Goal: Information Seeking & Learning: Learn about a topic

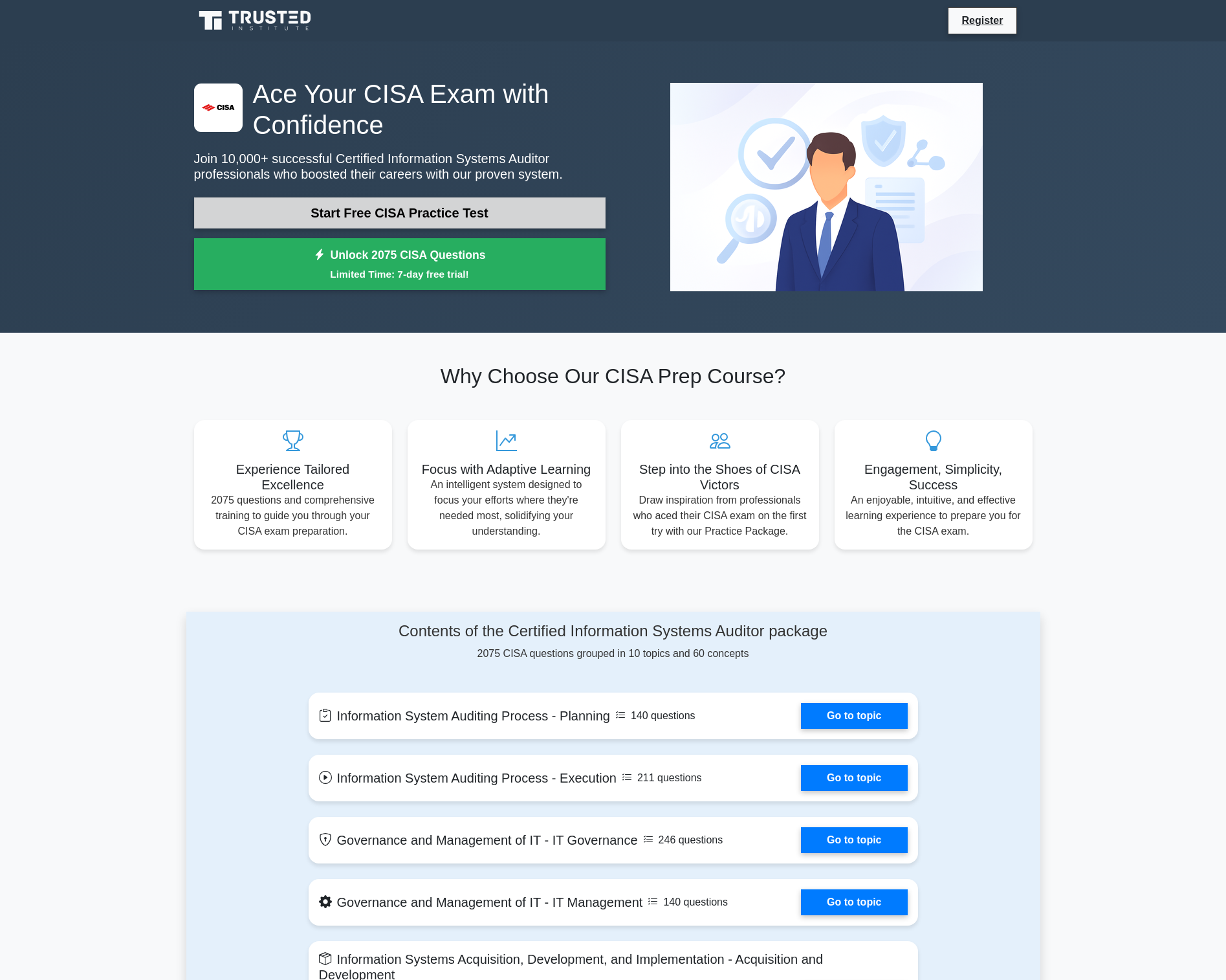
click at [459, 211] on link "Start Free CISA Practice Test" at bounding box center [399, 213] width 412 height 31
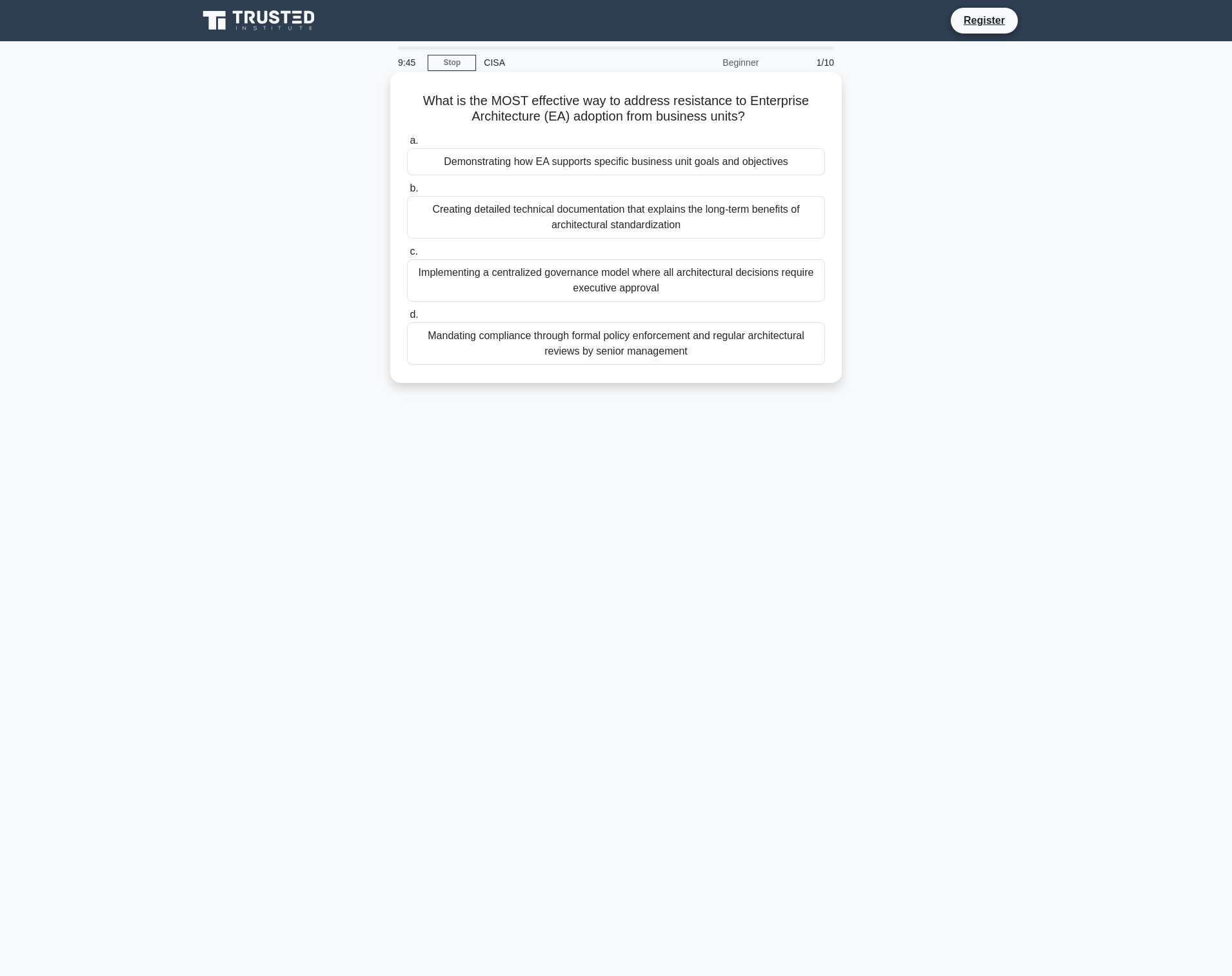
click at [586, 162] on div "Demonstrating how EA supports specific business unit goals and objectives" at bounding box center [616, 161] width 418 height 27
click at [407, 145] on input "a. Demonstrating how EA supports specific business unit goals and objectives" at bounding box center [407, 141] width 0 height 9
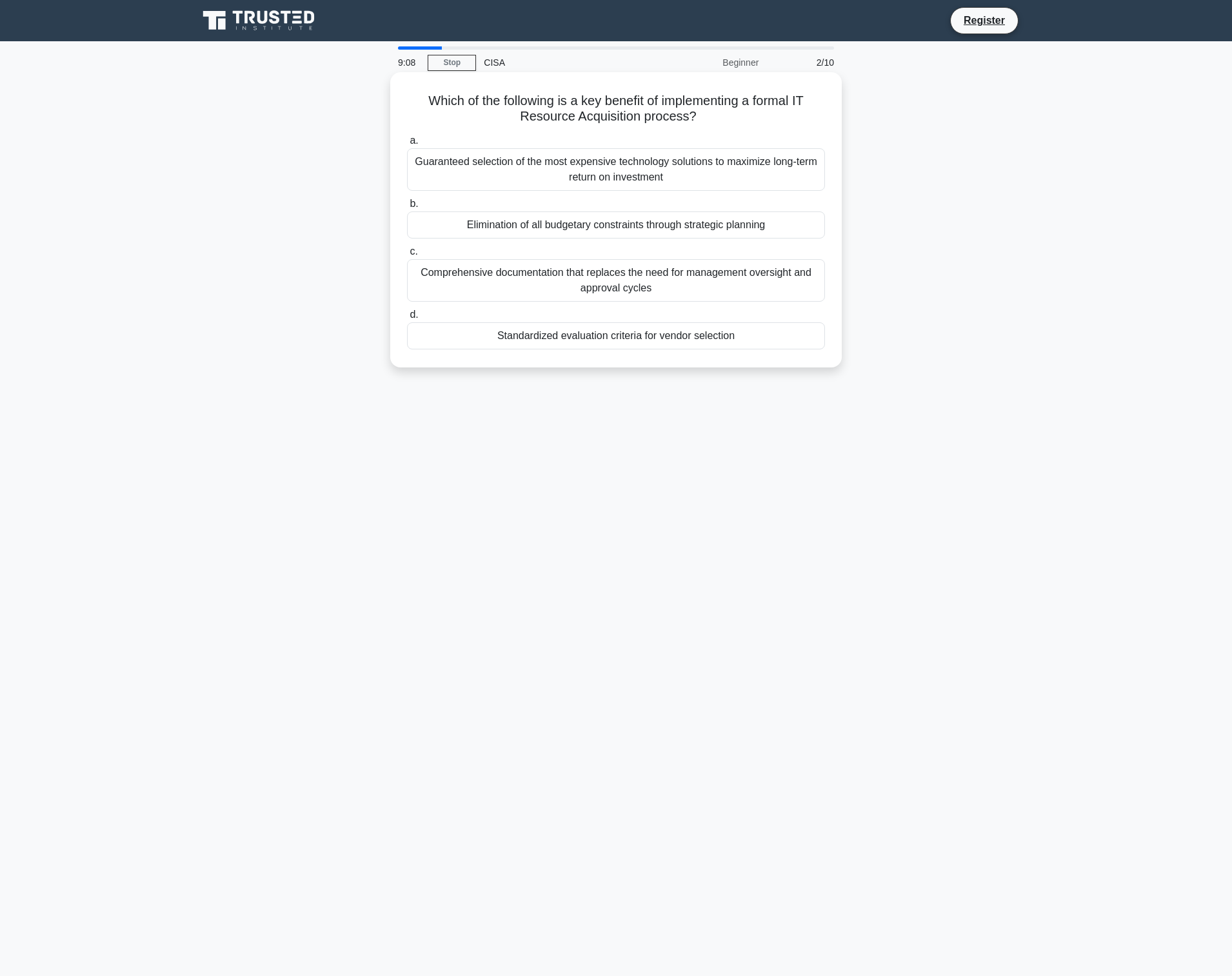
click at [626, 343] on div "Standardized evaluation criteria for vendor selection" at bounding box center [616, 335] width 418 height 27
click at [407, 319] on input "d. Standardized evaluation criteria for vendor selection" at bounding box center [407, 315] width 0 height 9
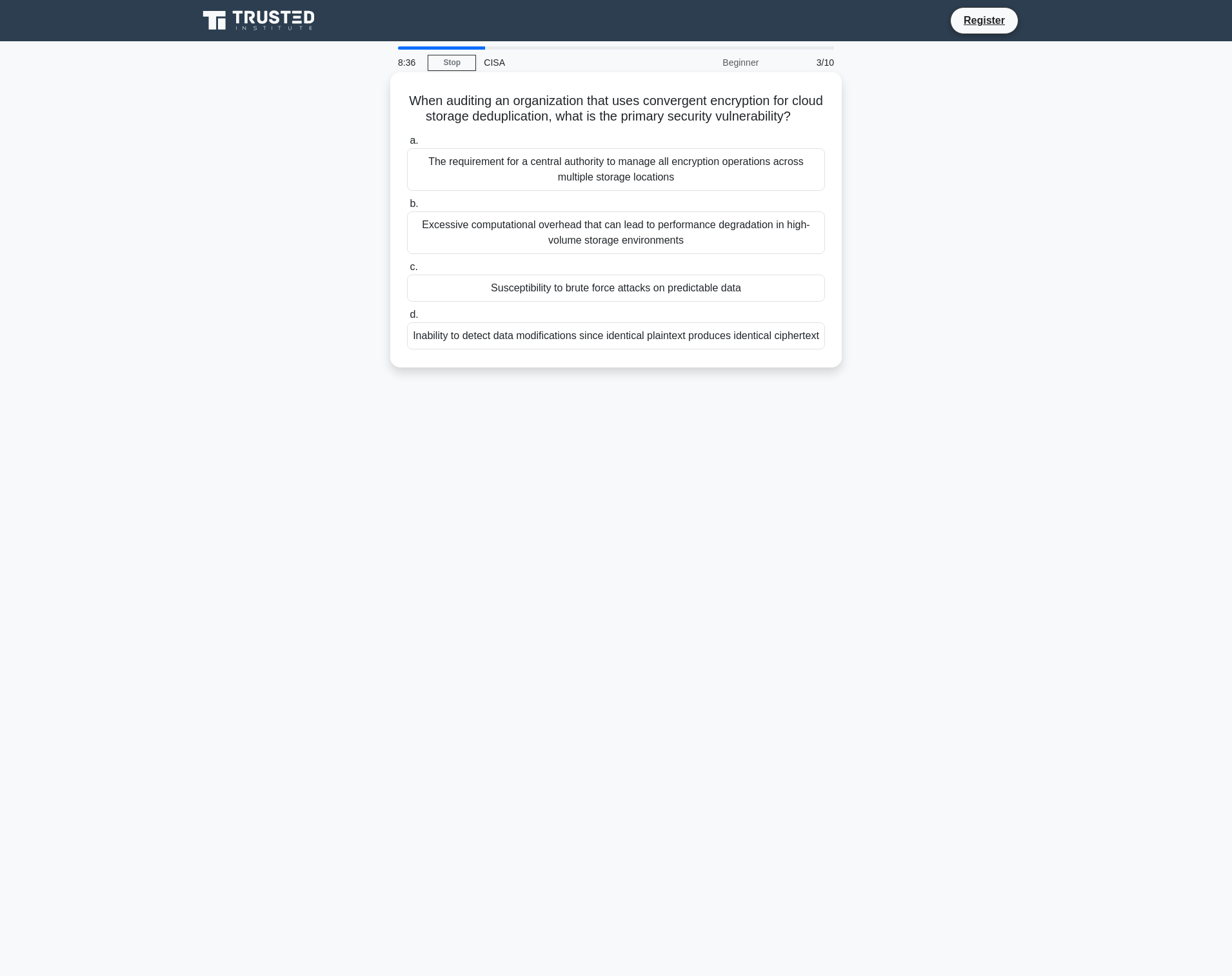
click at [688, 249] on div "Excessive computational overhead that can lead to performance degradation in hi…" at bounding box center [616, 232] width 418 height 43
click at [407, 208] on input "b. Excessive computational overhead that can lead to performance degradation in…" at bounding box center [407, 204] width 0 height 9
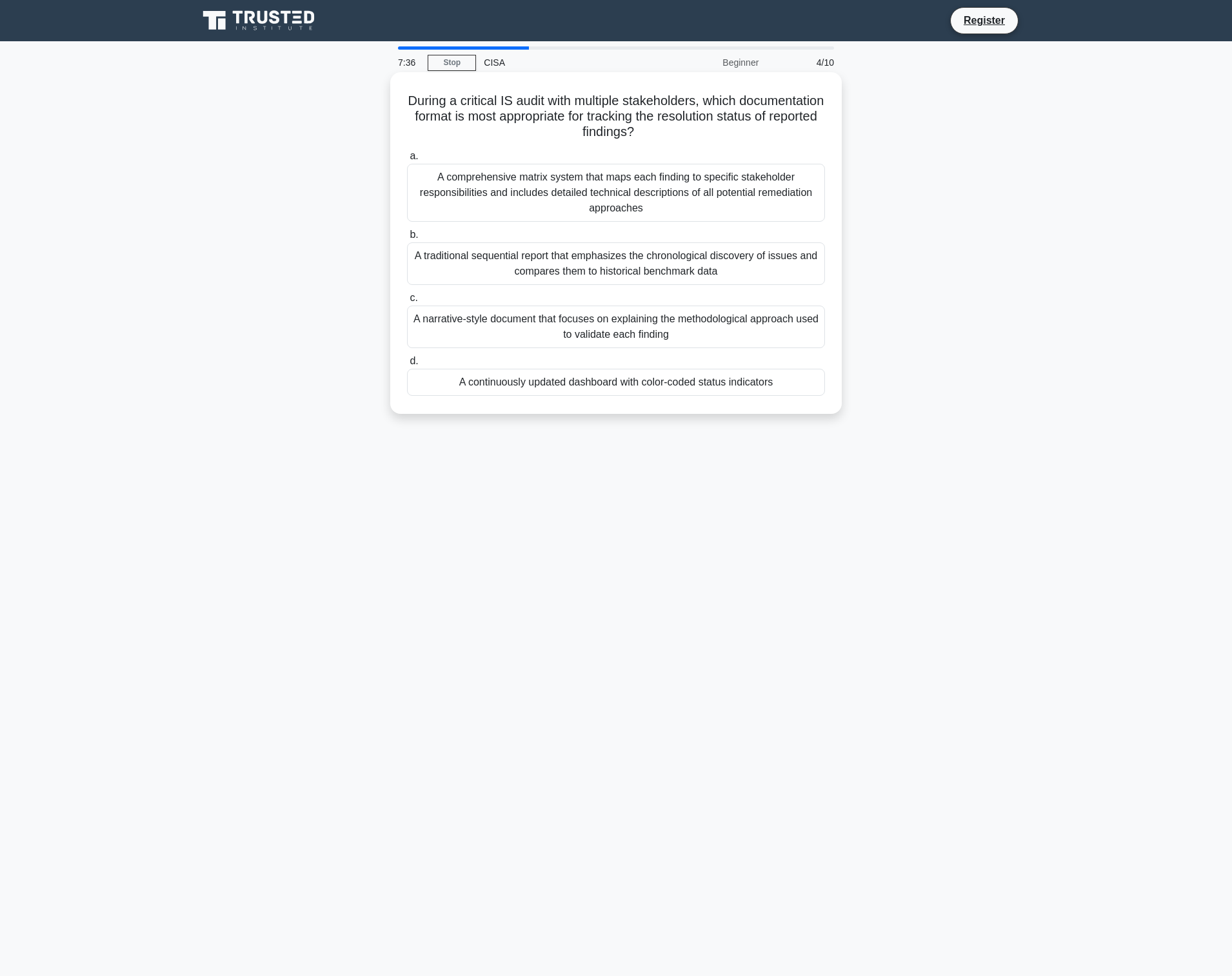
click at [661, 383] on div "A continuously updated dashboard with color-coded status indicators" at bounding box center [616, 382] width 418 height 27
click at [407, 366] on input "d. A continuously updated dashboard with color-coded status indicators" at bounding box center [407, 361] width 0 height 9
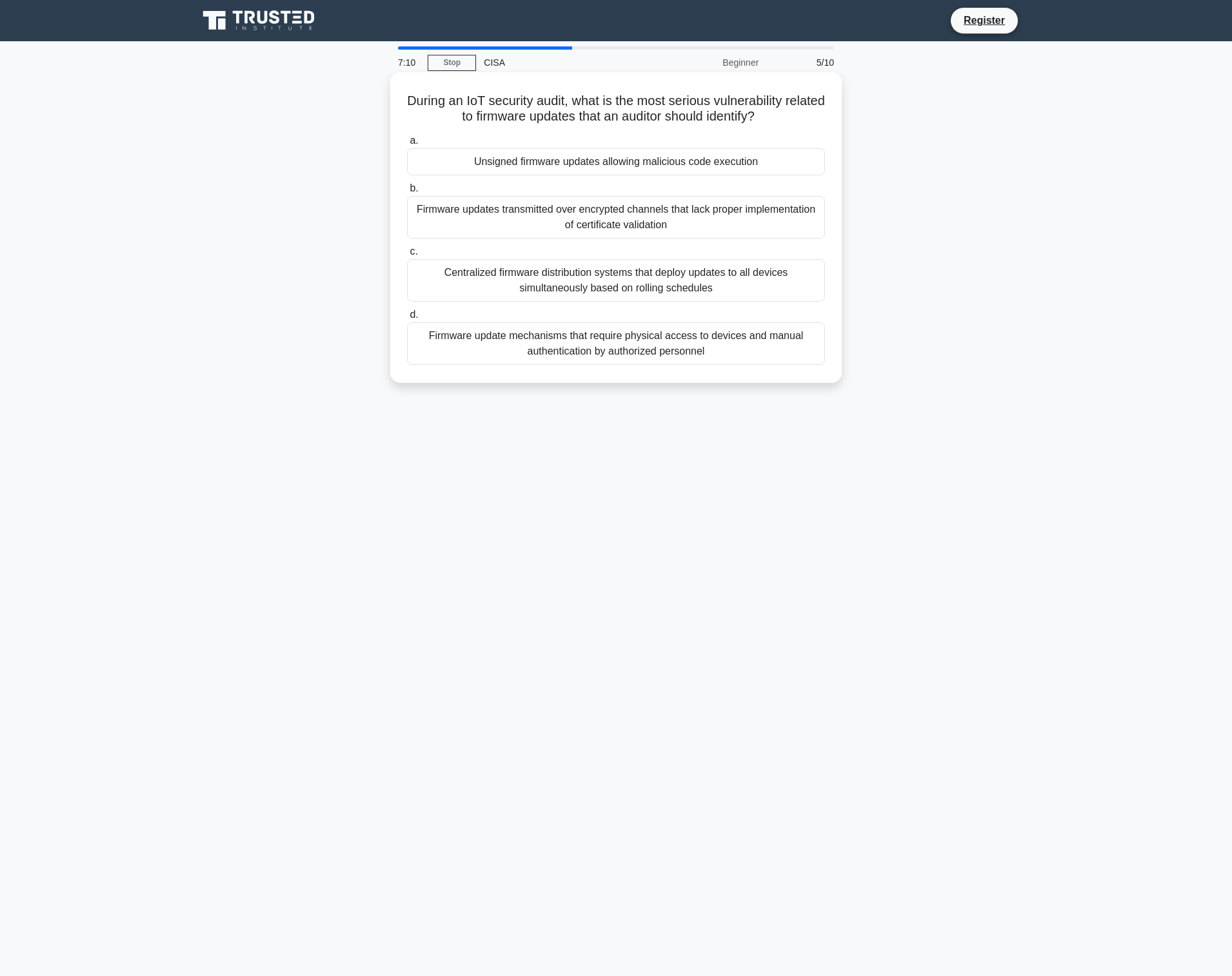
click at [777, 167] on div "Unsigned firmware updates allowing malicious code execution" at bounding box center [616, 161] width 418 height 27
click at [407, 145] on input "a. Unsigned firmware updates allowing malicious code execution" at bounding box center [407, 141] width 0 height 9
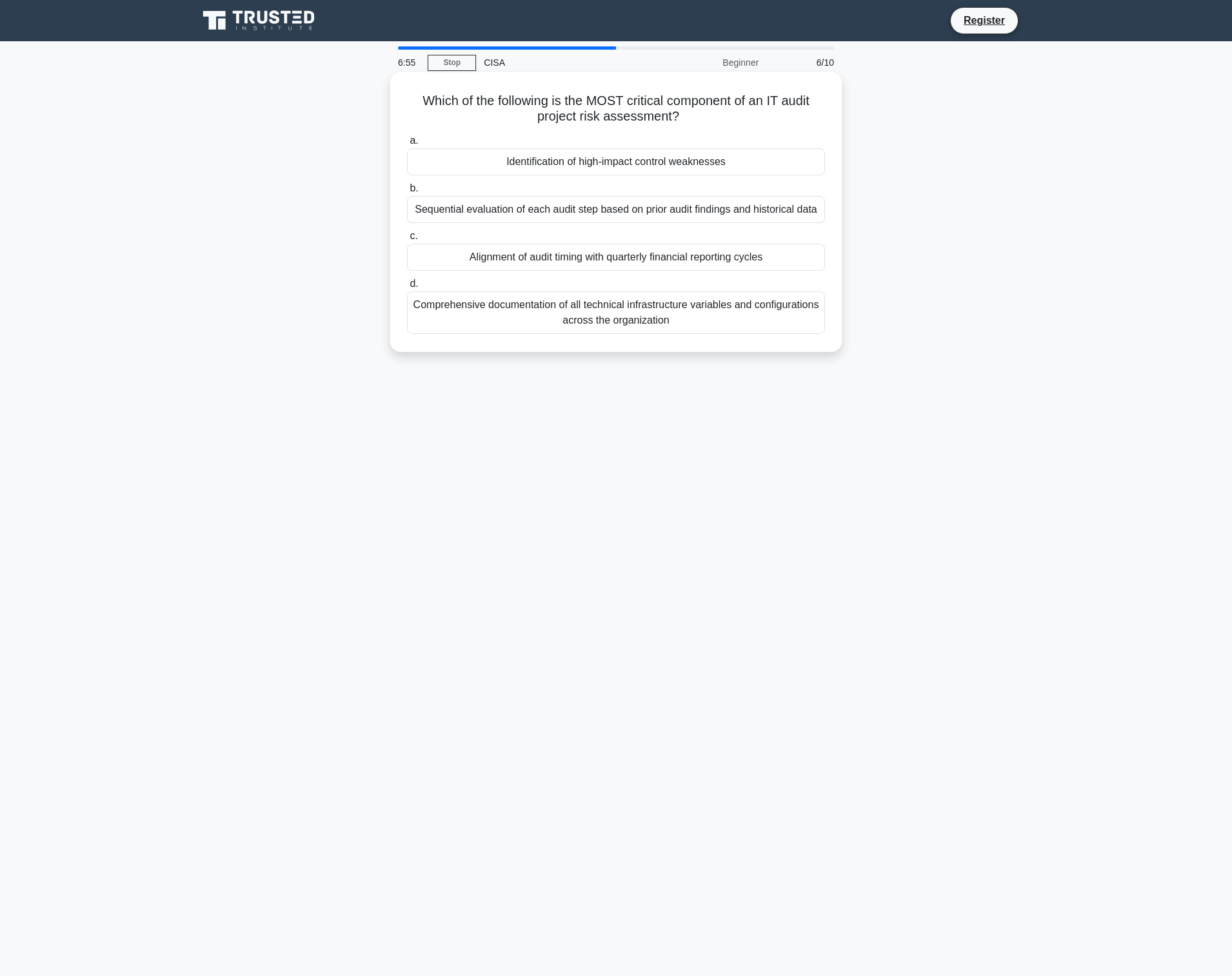
click at [664, 163] on div "Identification of high-impact control weaknesses" at bounding box center [616, 161] width 418 height 27
click at [407, 145] on input "a. Identification of high-impact control weaknesses" at bounding box center [407, 141] width 0 height 9
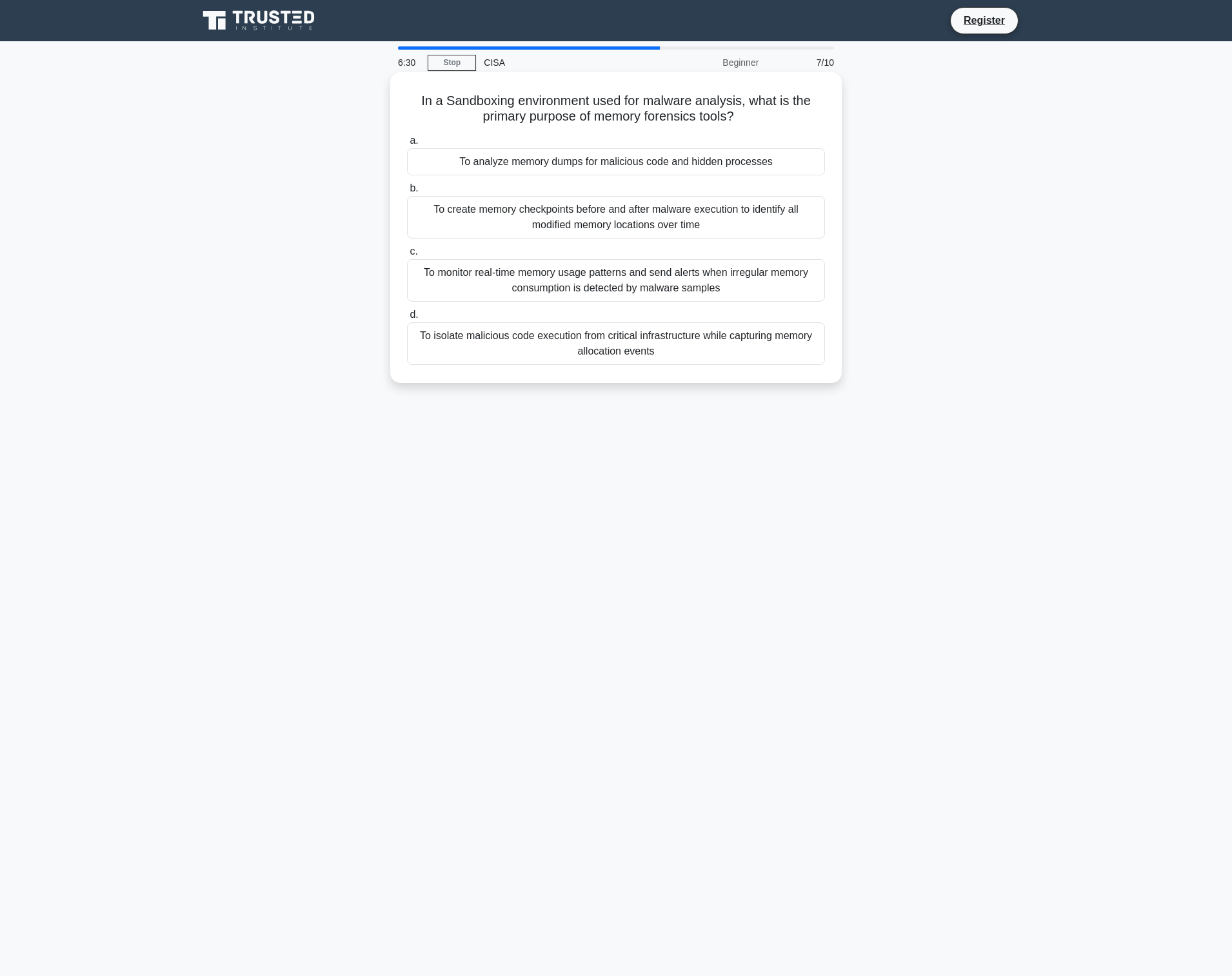
click at [754, 160] on div "To analyze memory dumps for malicious code and hidden processes" at bounding box center [616, 161] width 418 height 27
click at [407, 145] on input "a. To analyze memory dumps for malicious code and hidden processes" at bounding box center [407, 141] width 0 height 9
click at [791, 161] on div "Presenting quantified financial impacts for various disruption scenarios" at bounding box center [616, 161] width 418 height 27
click at [407, 145] on input "a. Presenting quantified financial impacts for various disruption scenarios" at bounding box center [407, 141] width 0 height 9
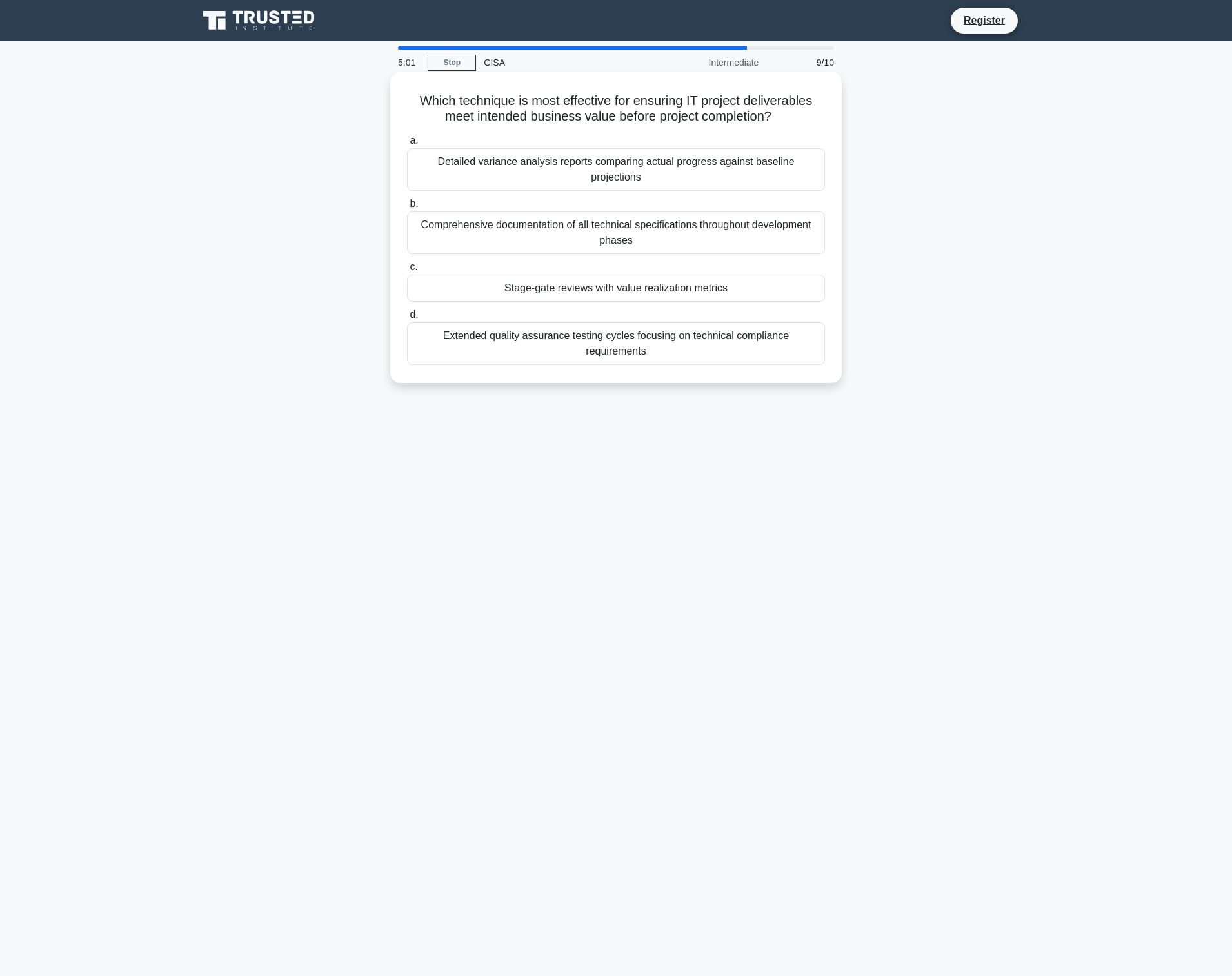
click at [725, 274] on div "Stage-gate reviews with value realization metrics" at bounding box center [616, 287] width 418 height 27
click at [407, 271] on input "c. Stage-gate reviews with value realization metrics" at bounding box center [407, 267] width 0 height 9
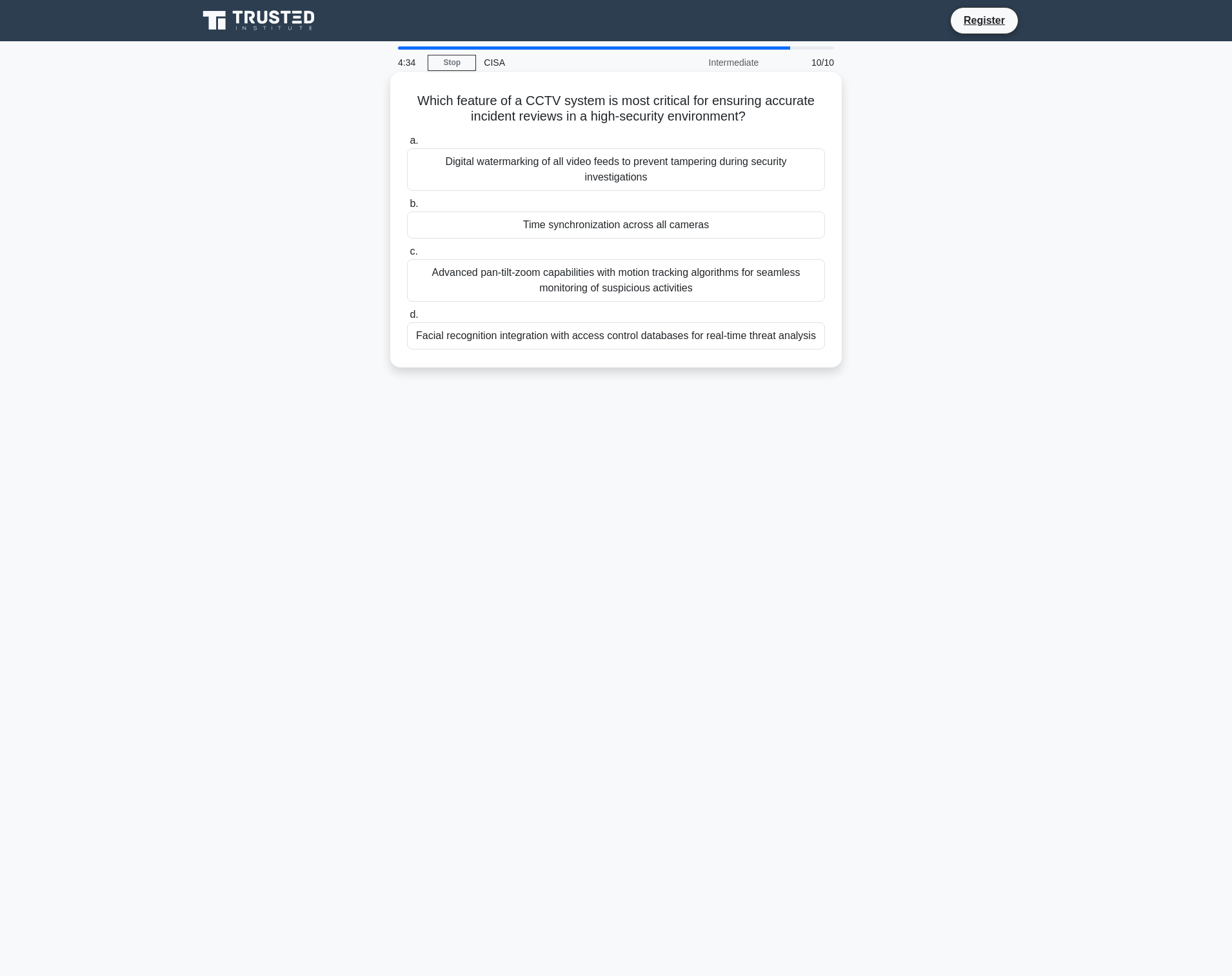
click at [714, 172] on div "Digital watermarking of all video feeds to prevent tampering during security in…" at bounding box center [616, 169] width 418 height 43
click at [407, 145] on input "a. Digital watermarking of all video feeds to prevent tampering during security…" at bounding box center [407, 141] width 0 height 9
